Goal: Information Seeking & Learning: Learn about a topic

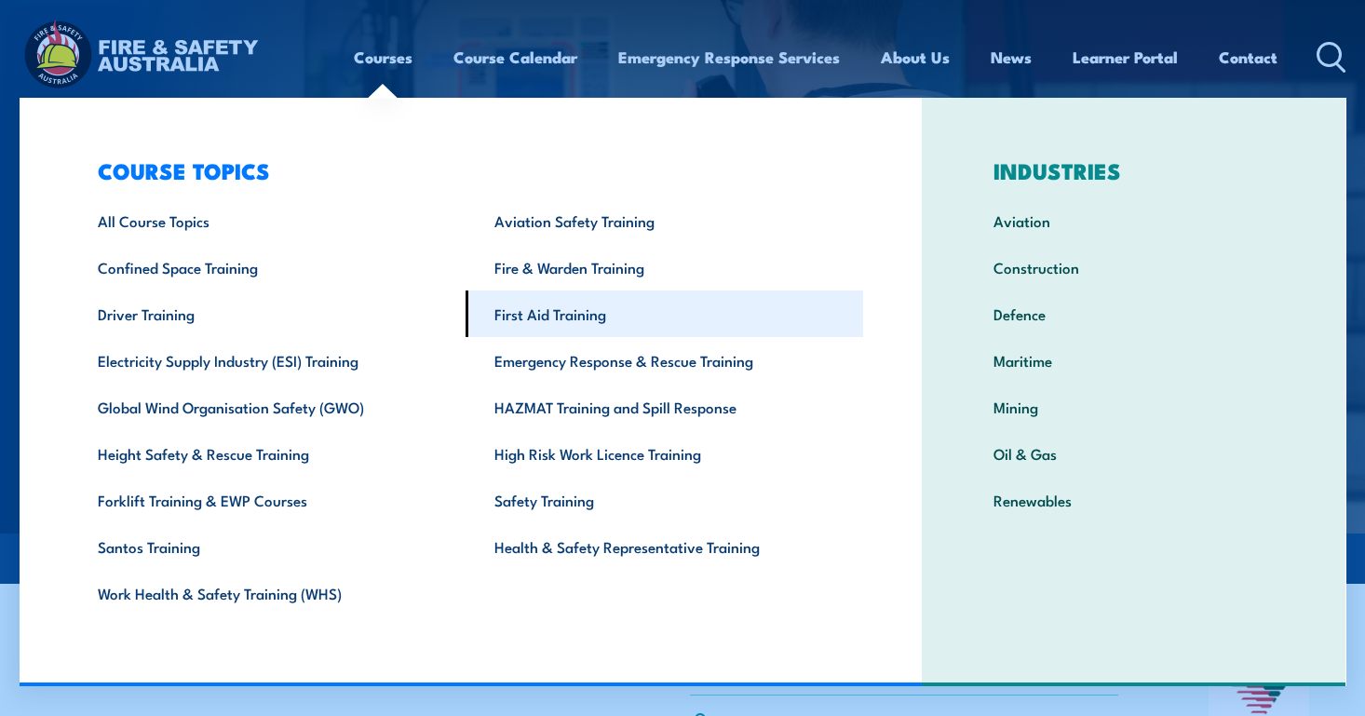
click at [542, 313] on link "First Aid Training" at bounding box center [665, 313] width 398 height 47
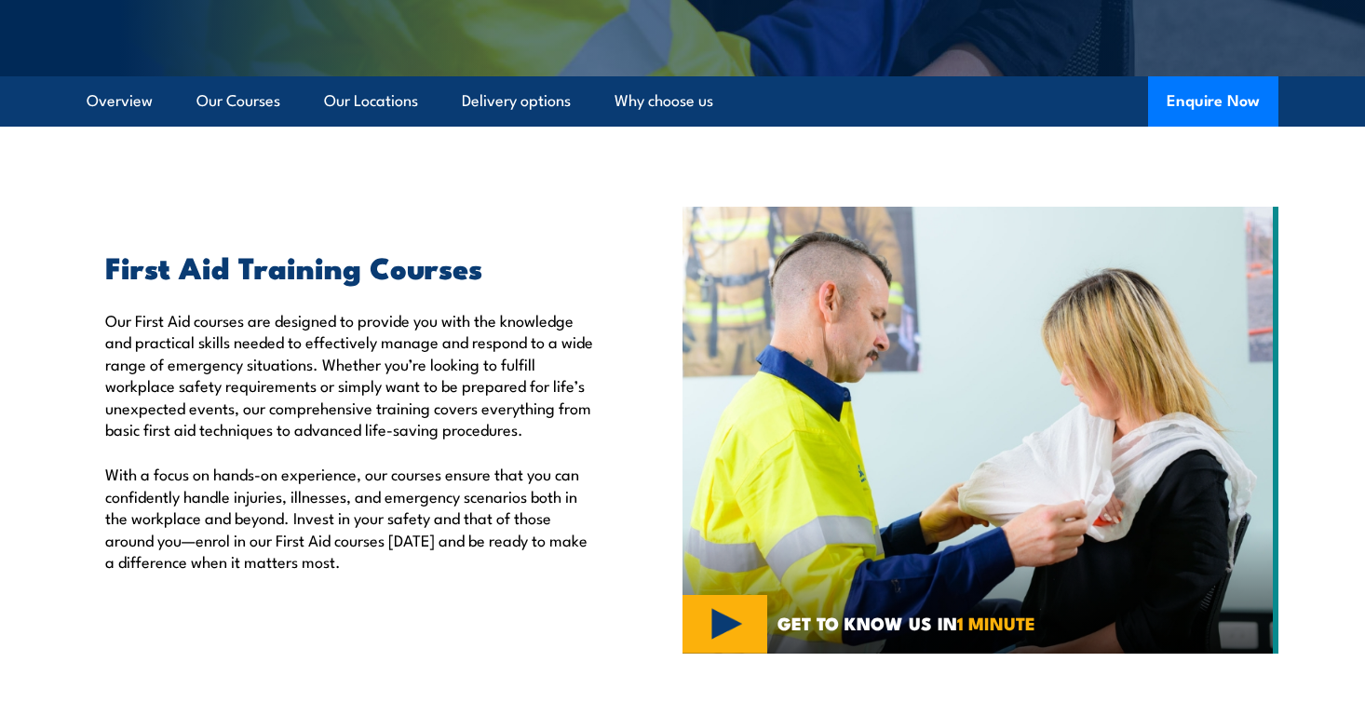
scroll to position [466, 0]
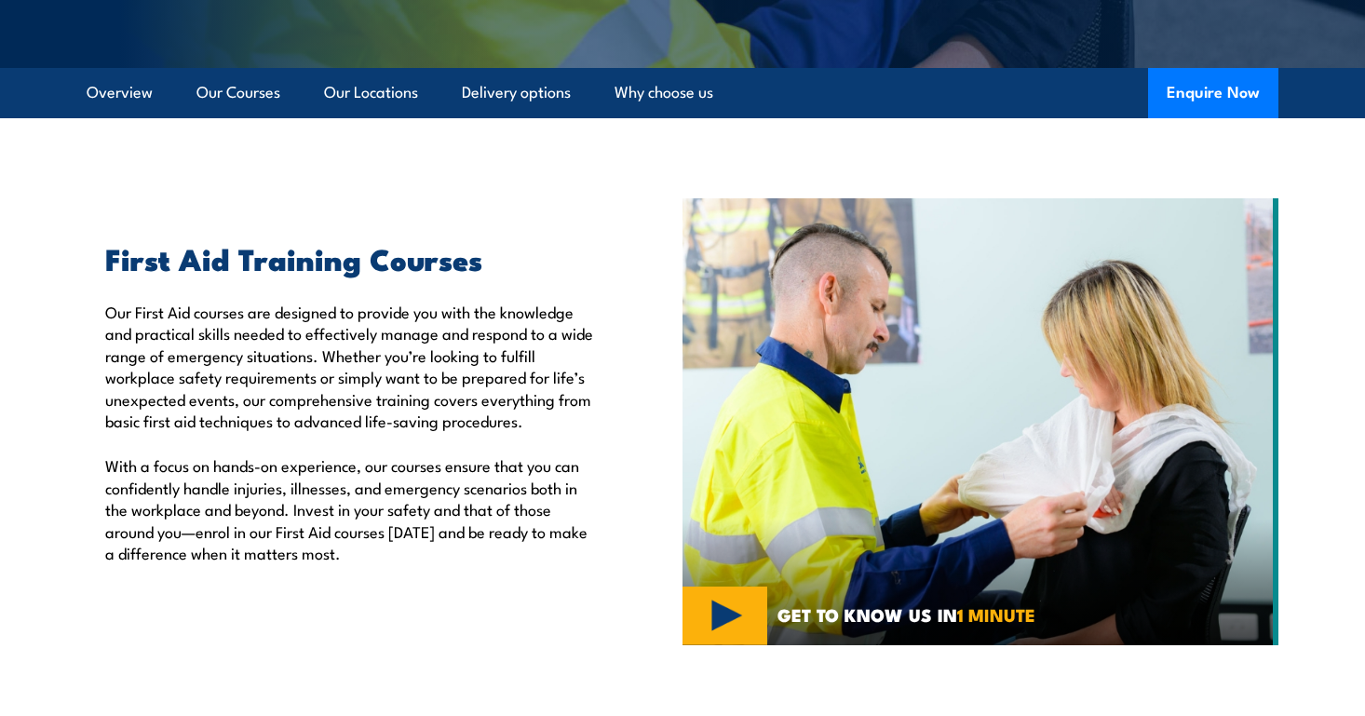
click at [387, 374] on p "Our First Aid courses are designed to provide you with the knowledge and practi…" at bounding box center [351, 366] width 492 height 130
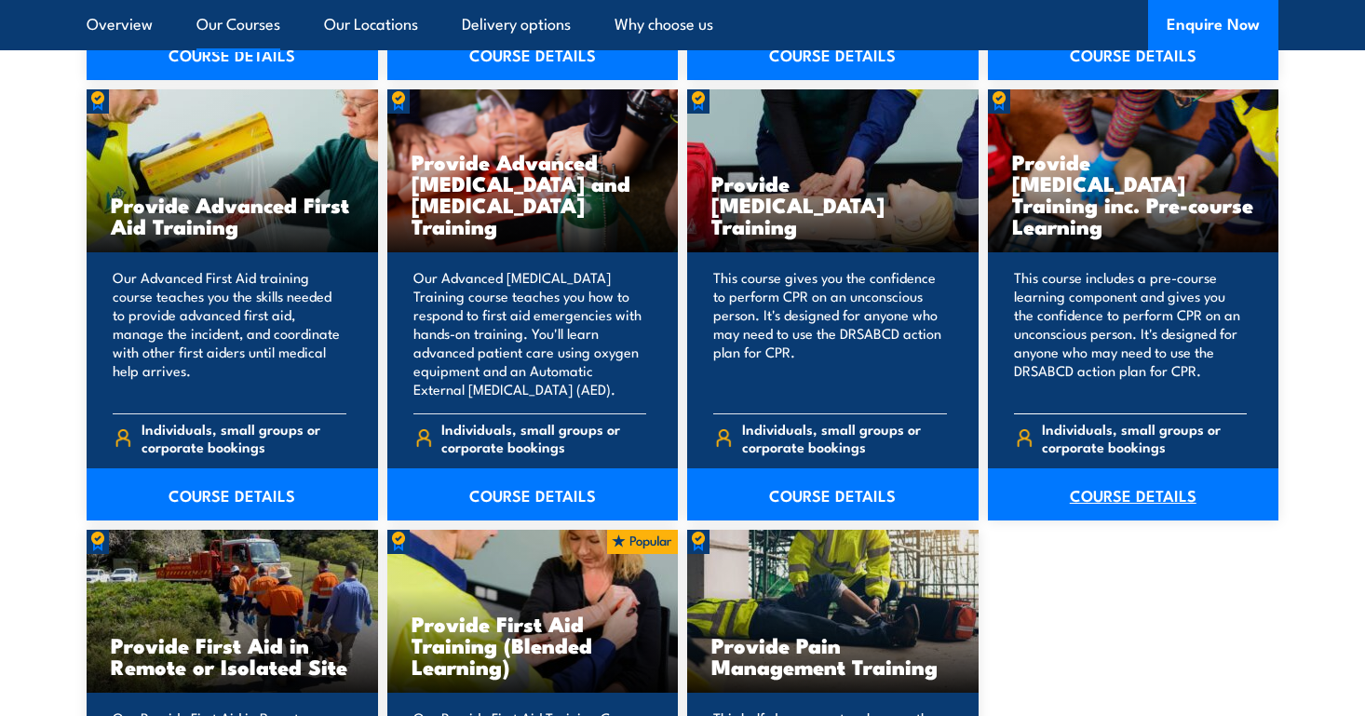
scroll to position [2328, 0]
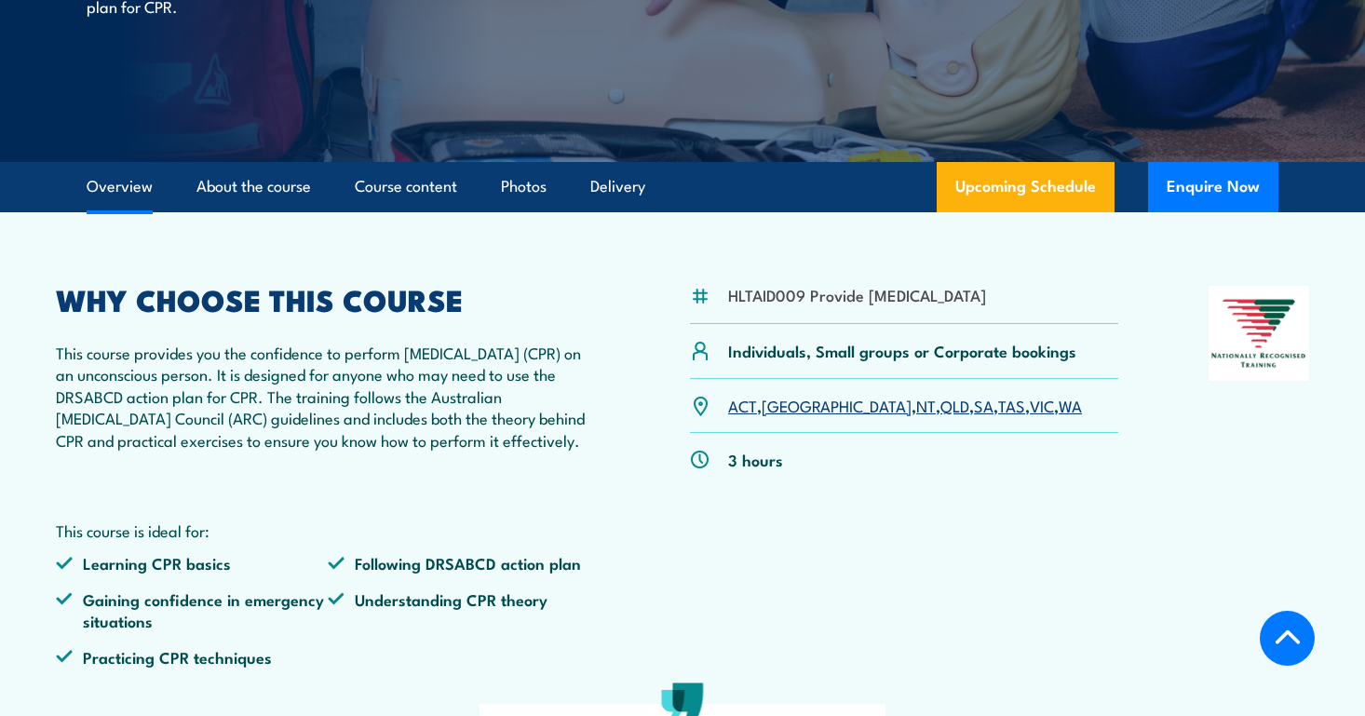
scroll to position [372, 0]
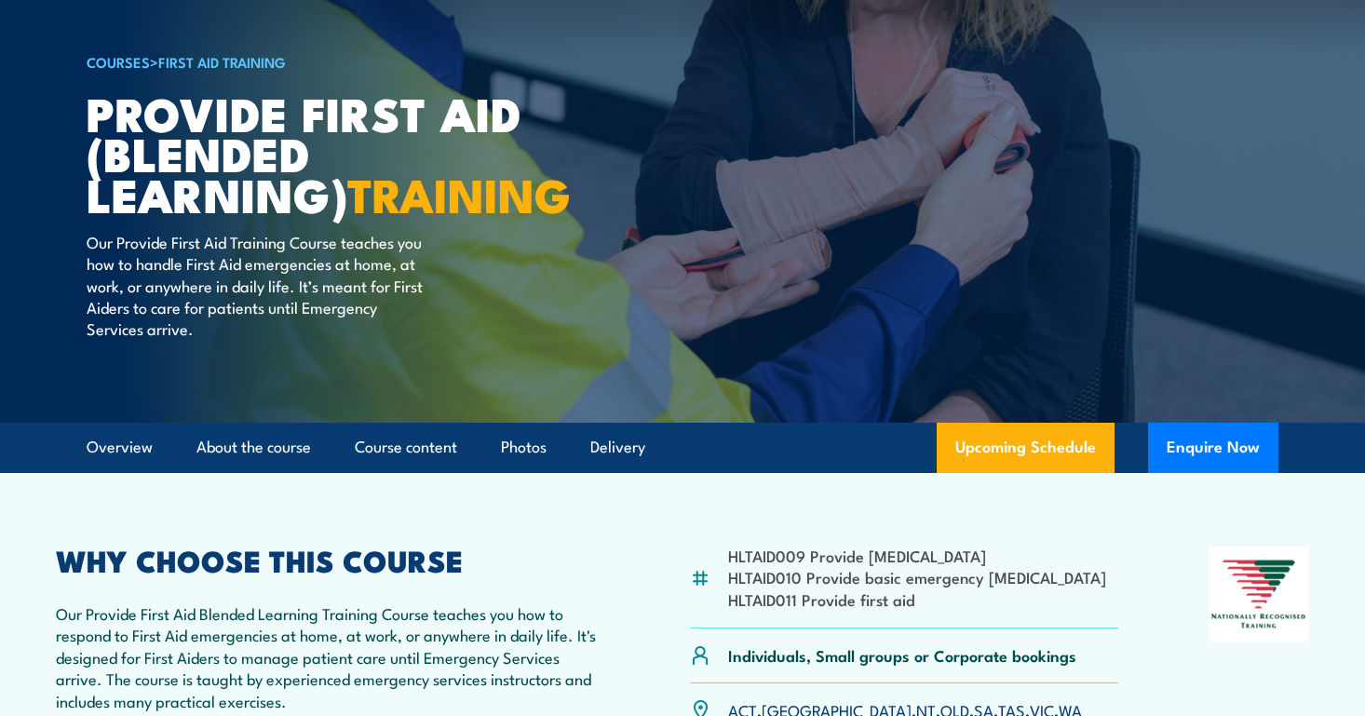
scroll to position [279, 0]
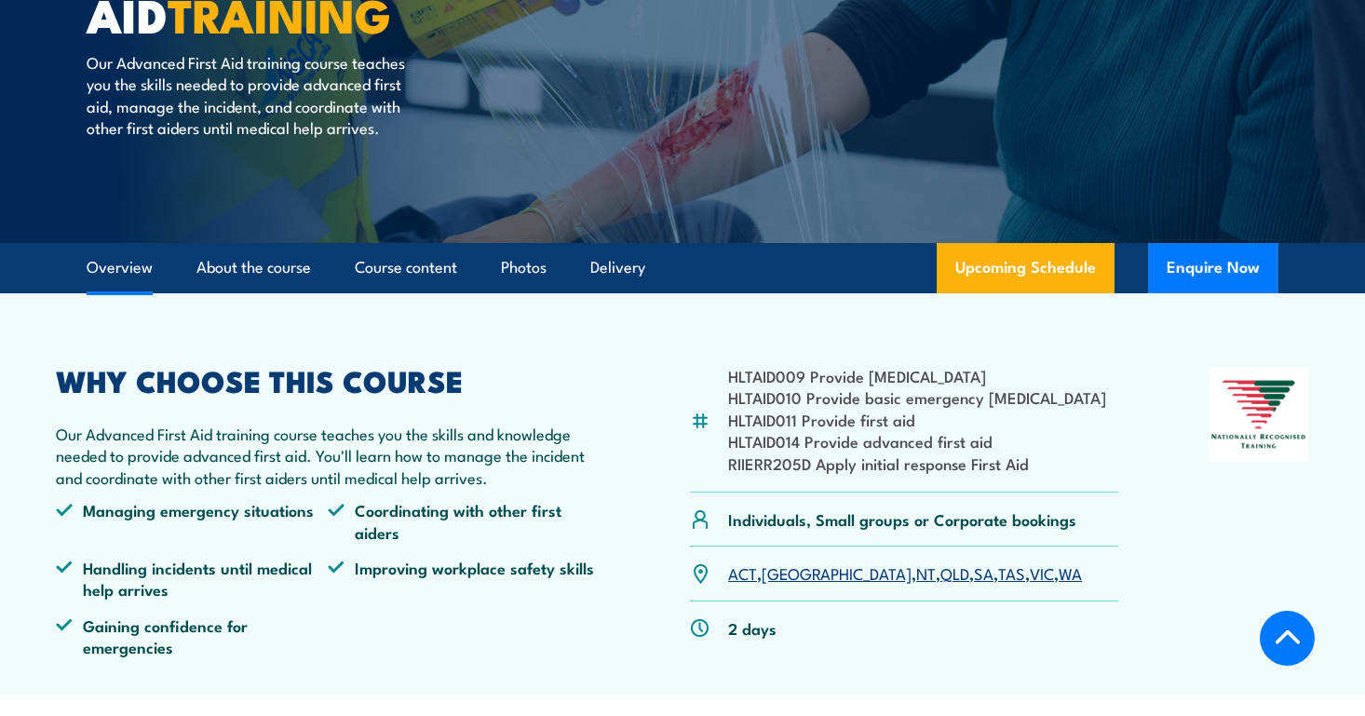
scroll to position [372, 0]
